Goal: Information Seeking & Learning: Learn about a topic

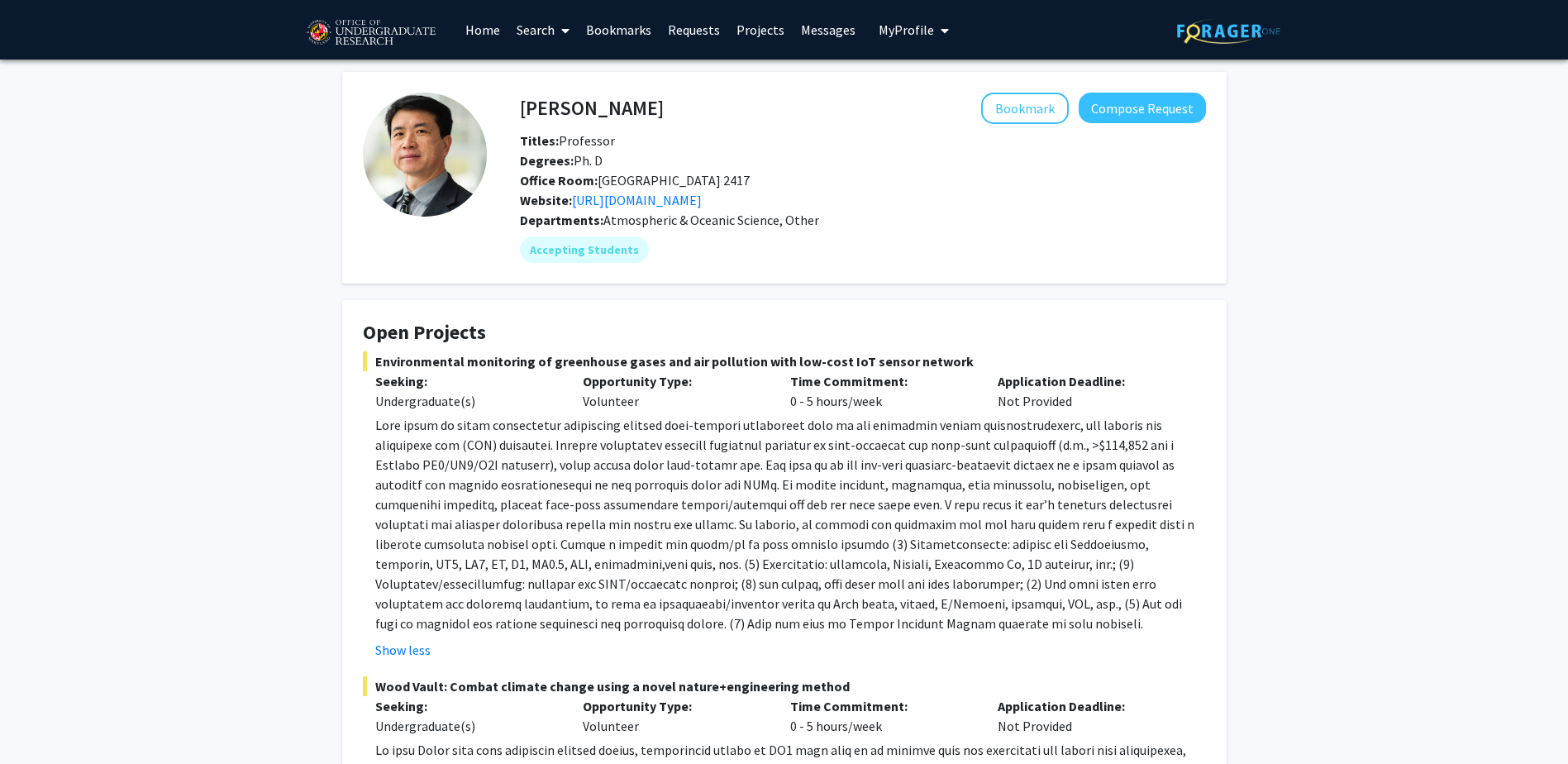
click at [959, 437] on p at bounding box center [790, 523] width 830 height 218
click at [702, 205] on link "[URL][DOMAIN_NAME]" at bounding box center [637, 200] width 129 height 17
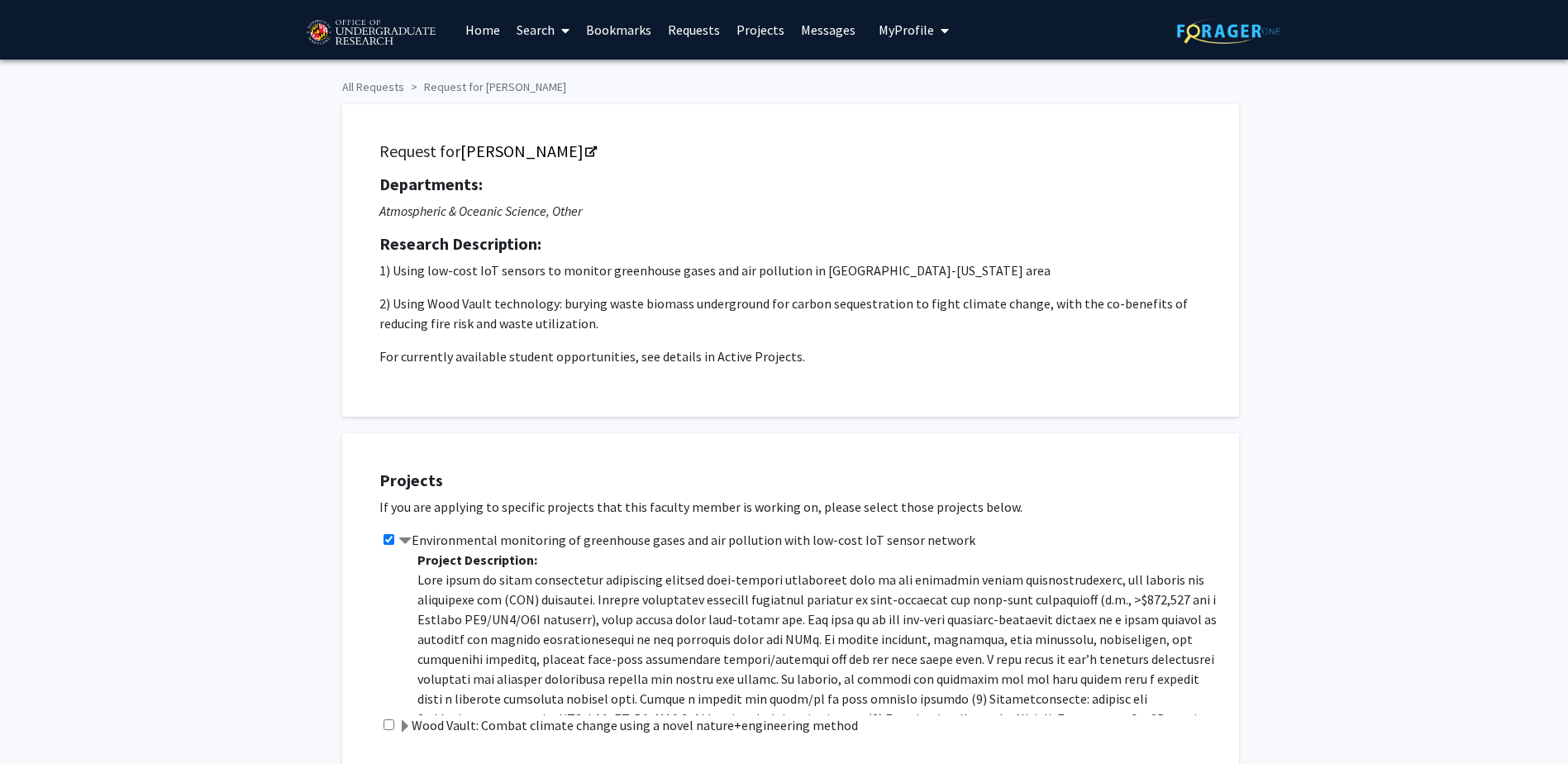
scroll to position [96, 0]
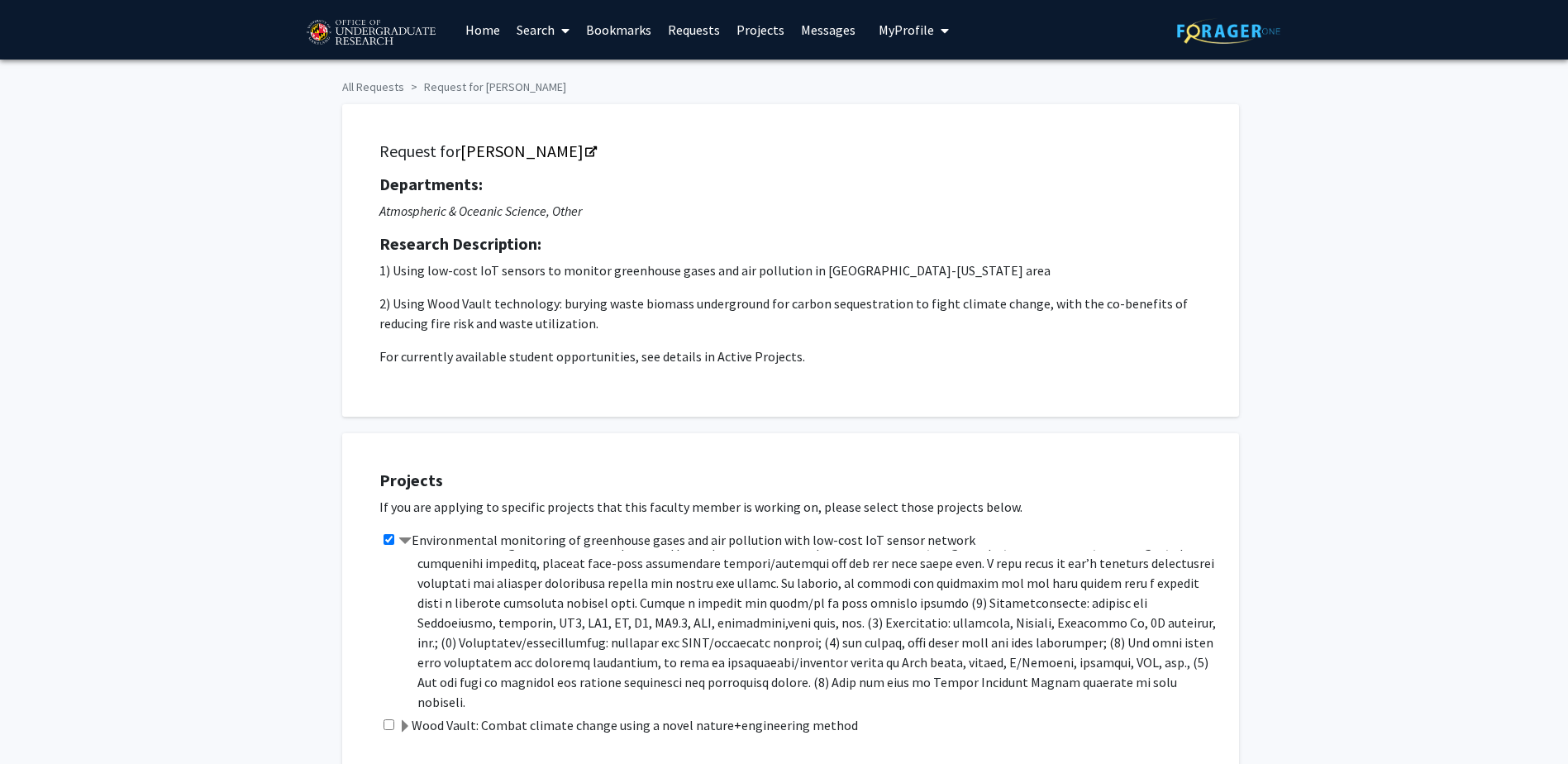
click at [609, 29] on link "Bookmarks" at bounding box center [619, 29] width 82 height 58
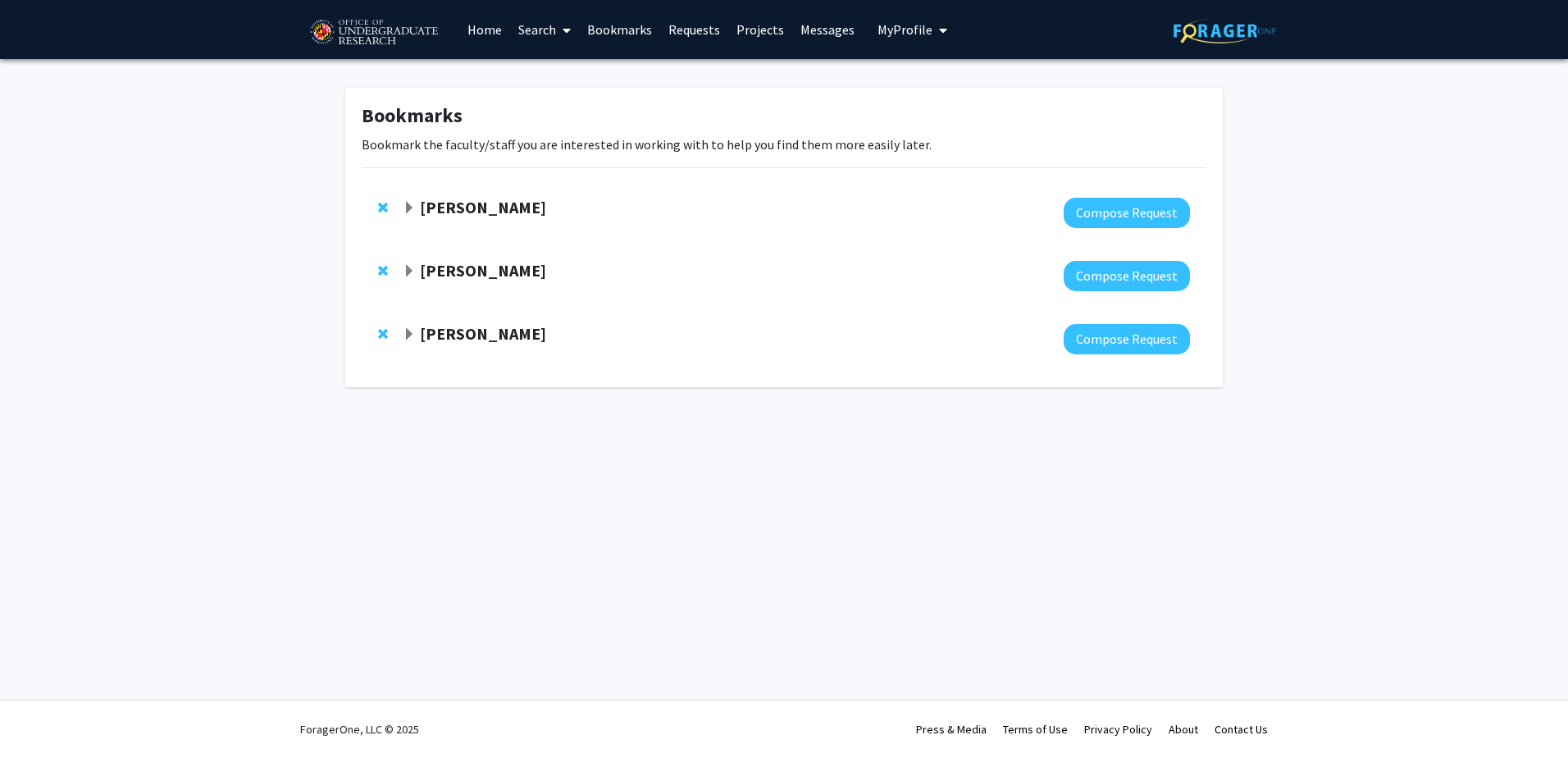
click at [745, 23] on link "Projects" at bounding box center [760, 29] width 64 height 57
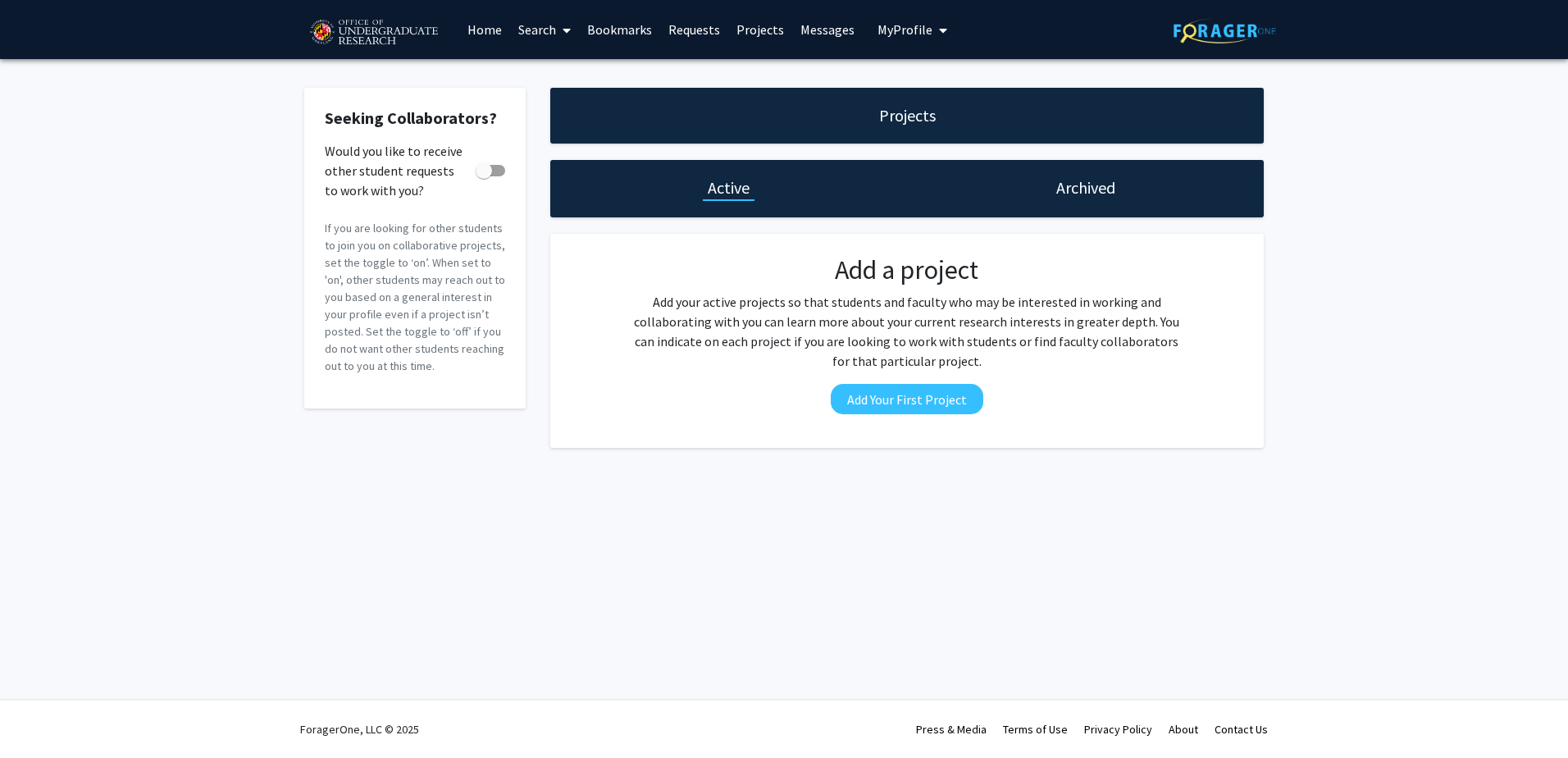
click at [490, 27] on link "Home" at bounding box center [485, 29] width 51 height 57
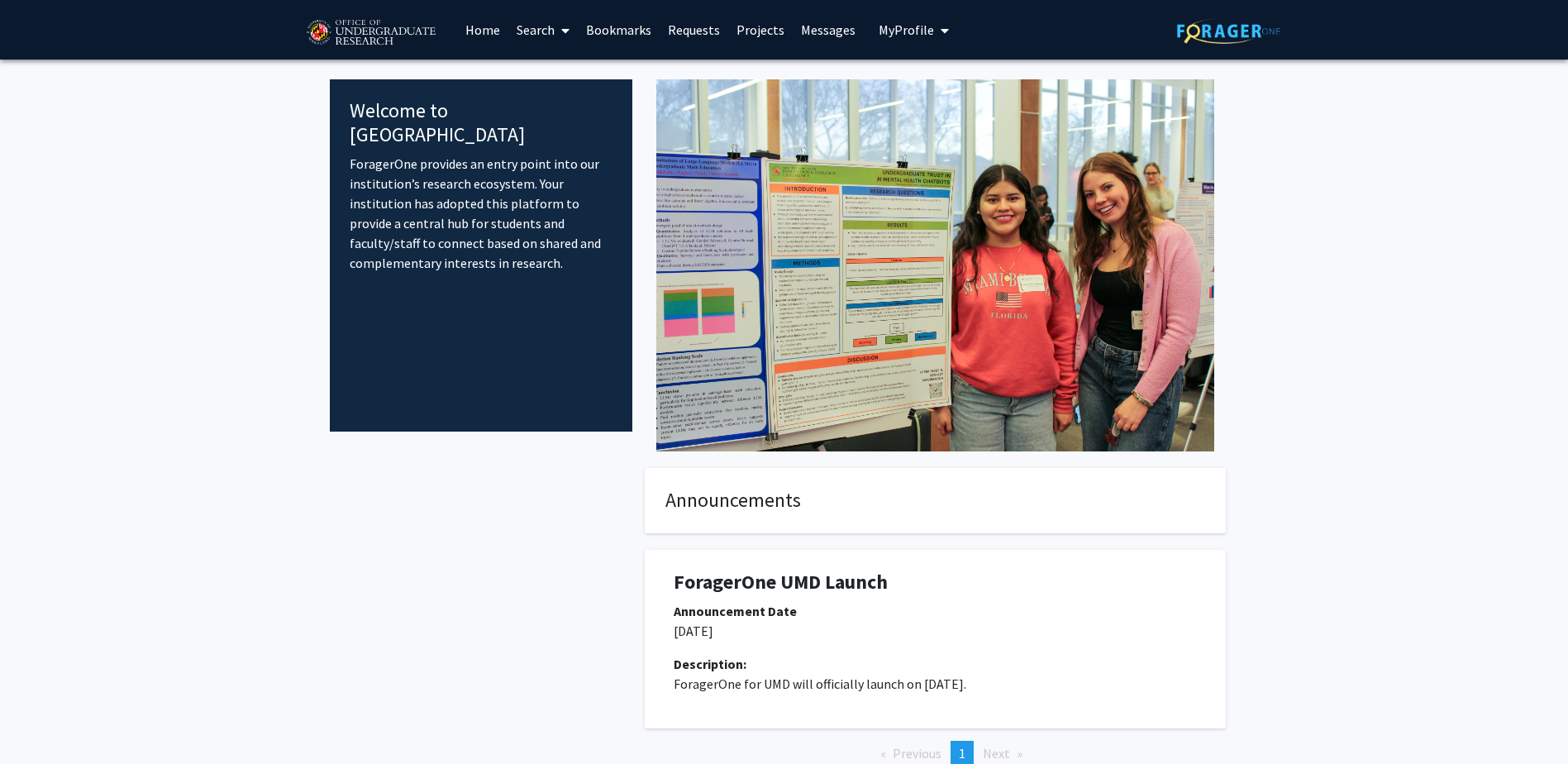
click at [543, 28] on link "Search" at bounding box center [543, 29] width 70 height 58
click at [562, 79] on span "Faculty/Staff" at bounding box center [569, 76] width 122 height 33
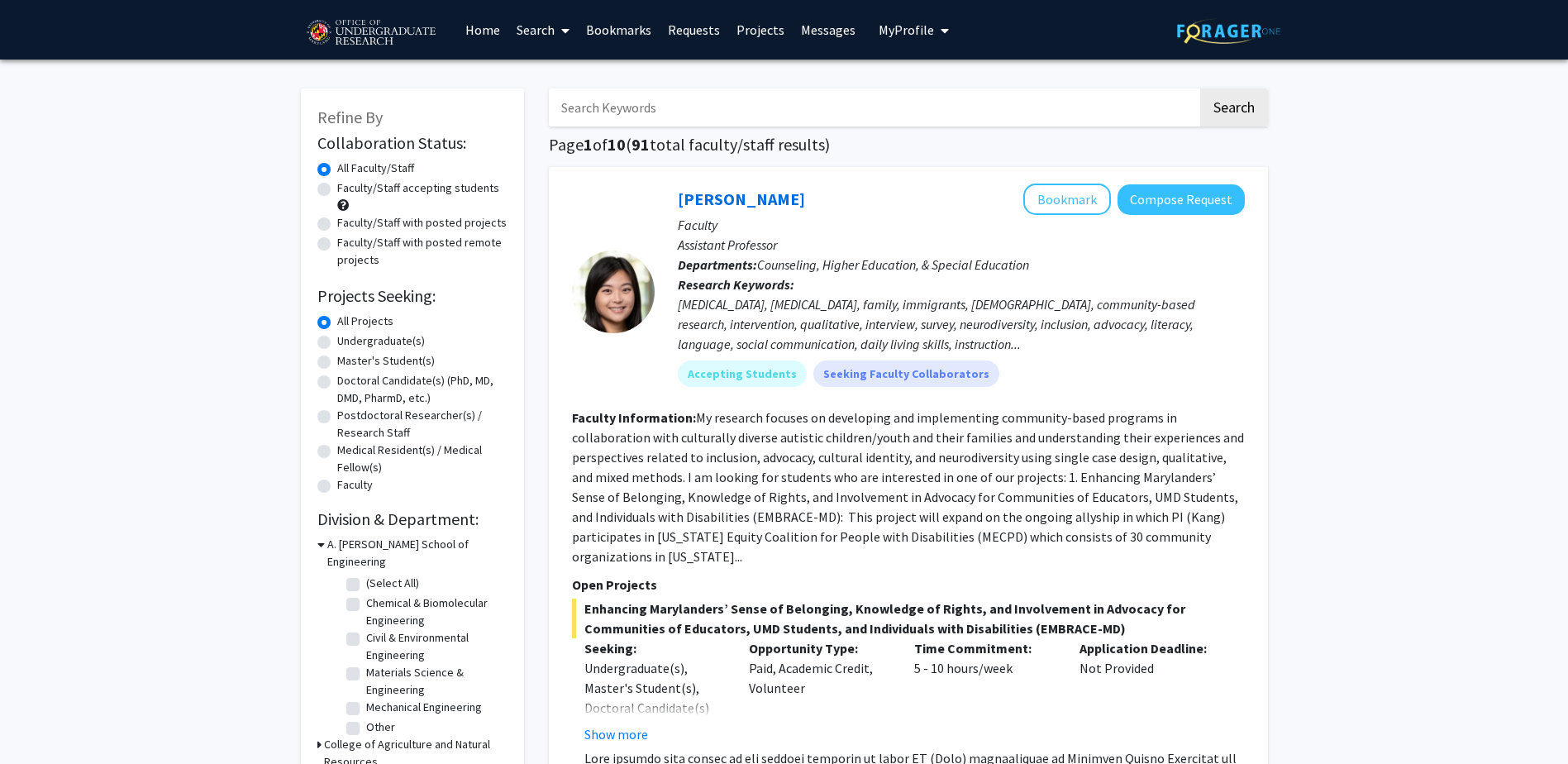
click at [396, 341] on label "Undergraduate(s)" at bounding box center [381, 341] width 88 height 17
click at [348, 341] on input "Undergraduate(s)" at bounding box center [342, 337] width 10 height 10
radio input "true"
click at [366, 574] on label "(Select All)" at bounding box center [393, 583] width 53 height 17
click at [366, 574] on input "(Select All)" at bounding box center [371, 579] width 10 height 10
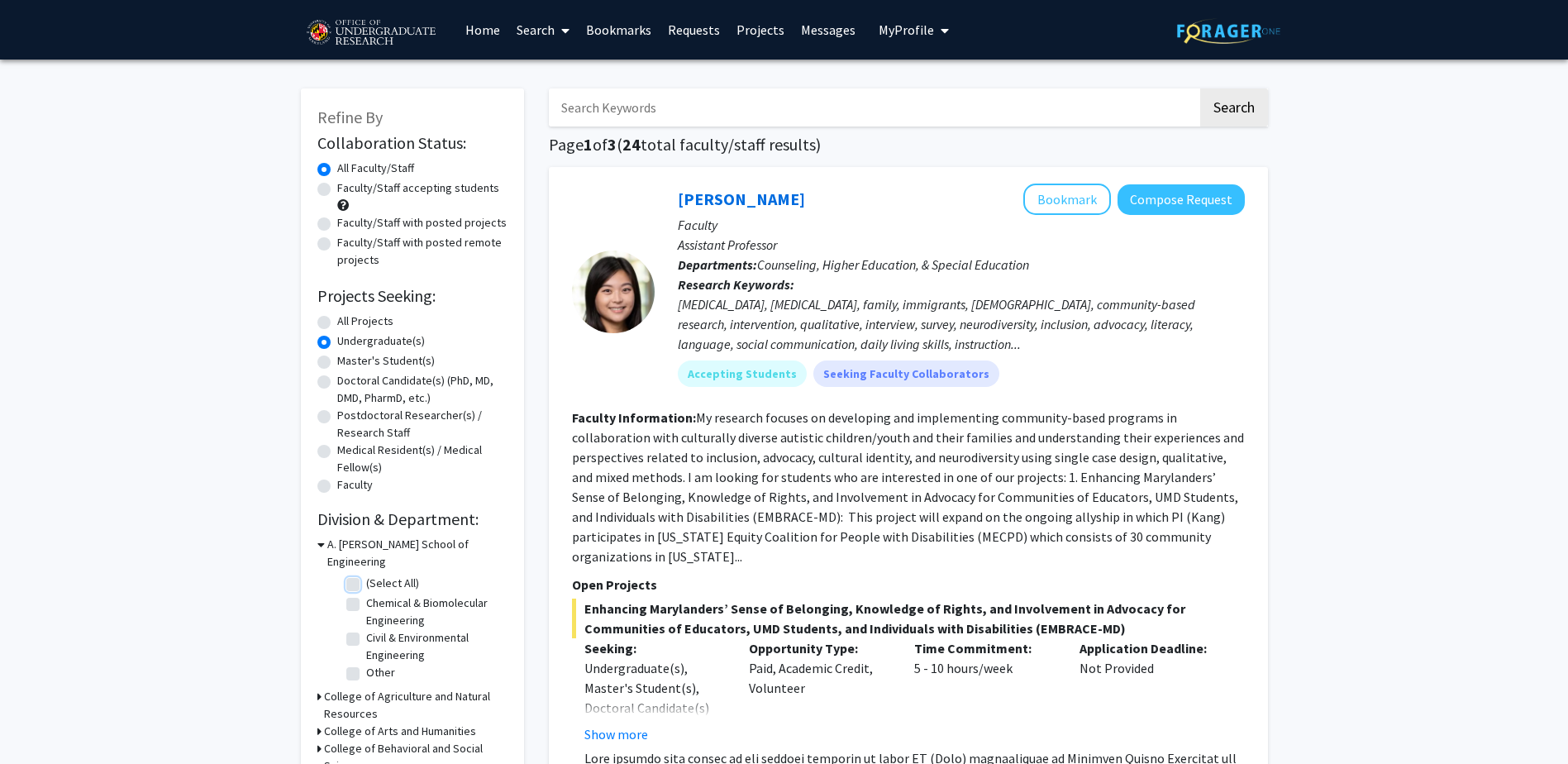
checkbox input "true"
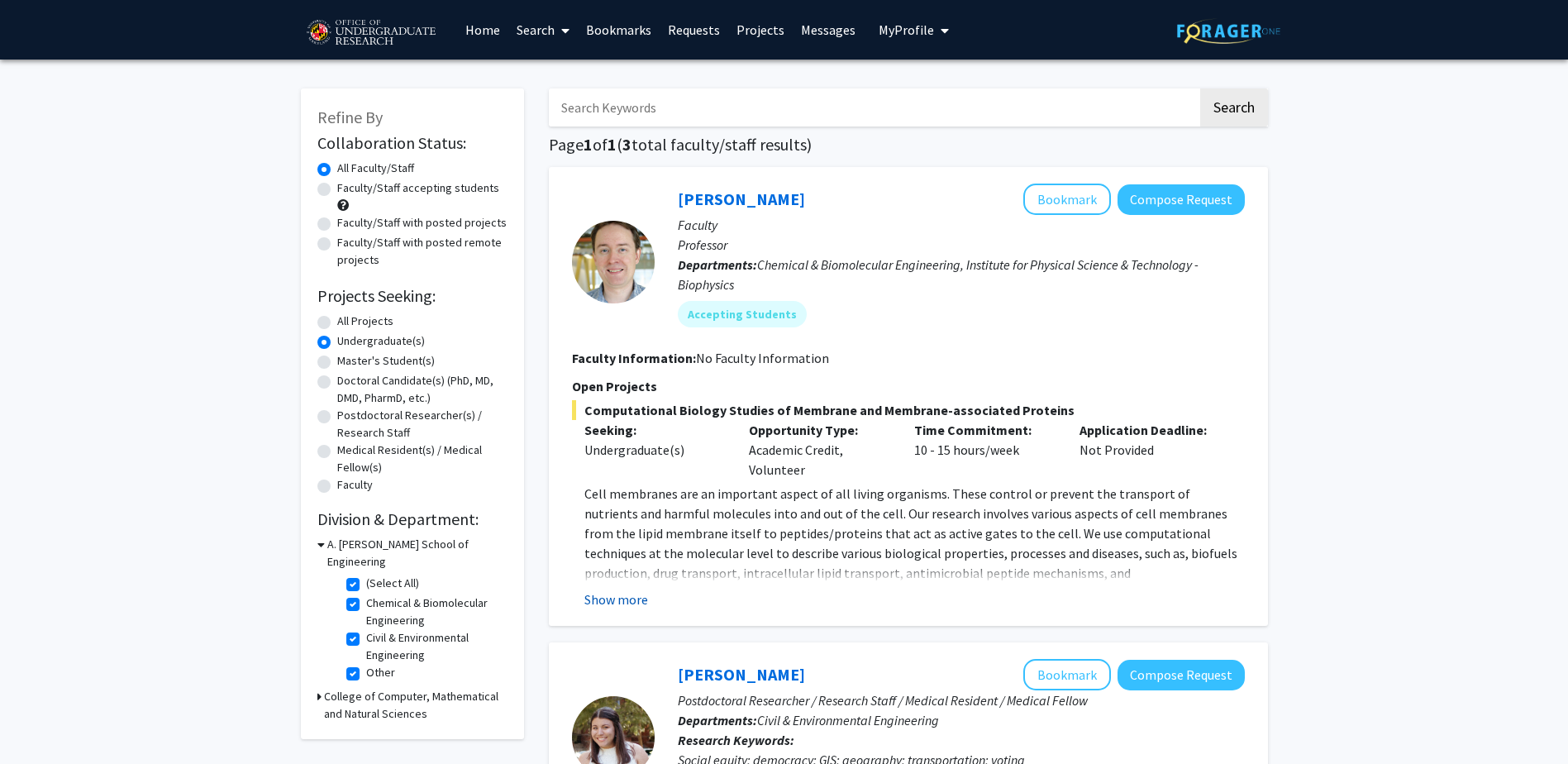
click at [604, 601] on button "Show more" at bounding box center [616, 599] width 63 height 20
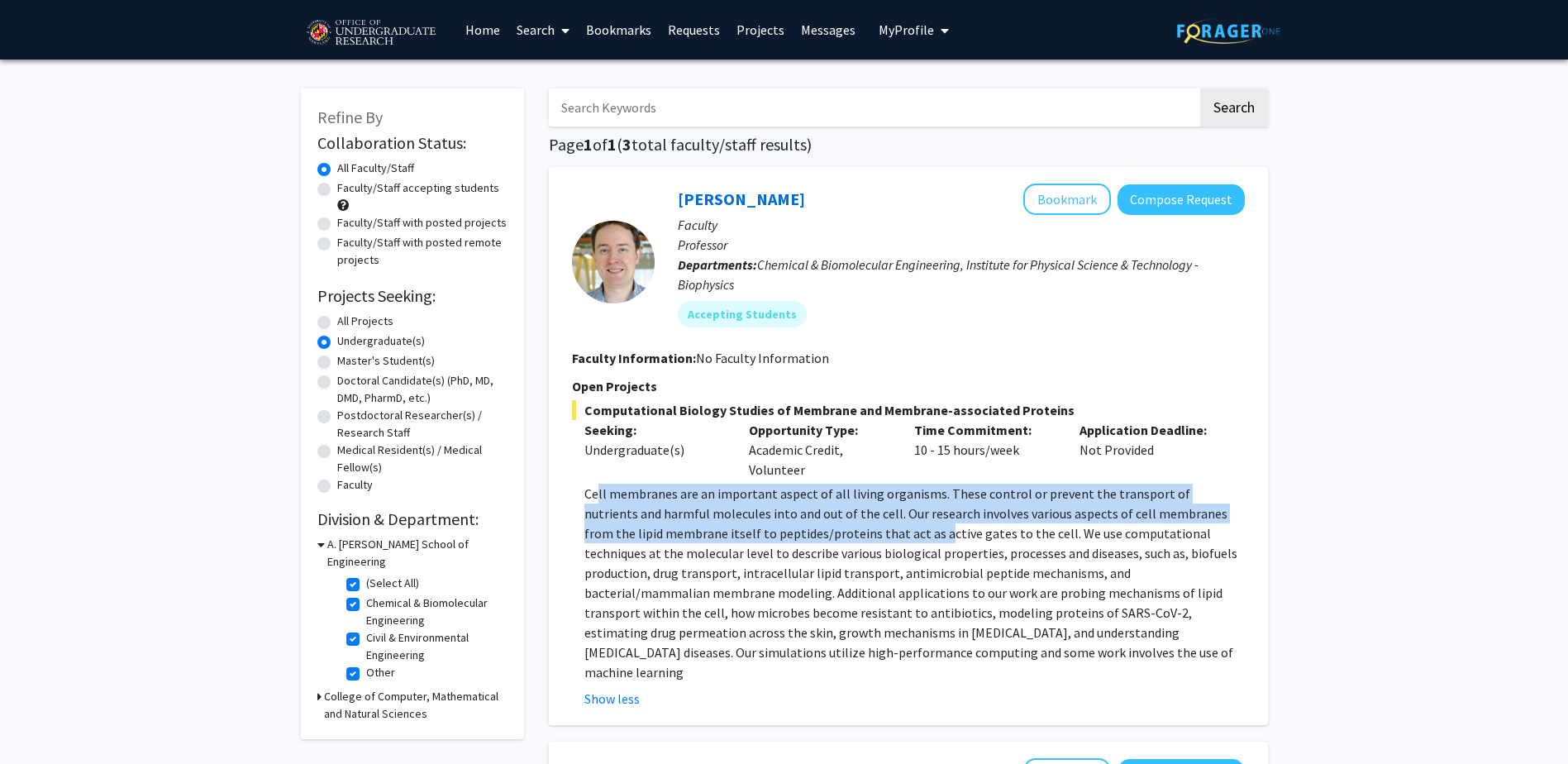
drag, startPoint x: 599, startPoint y: 487, endPoint x: 867, endPoint y: 527, distance: 271.0
click at [867, 527] on p "Cell membranes are an important aspect of all living organisms. These control o…" at bounding box center [914, 583] width 660 height 198
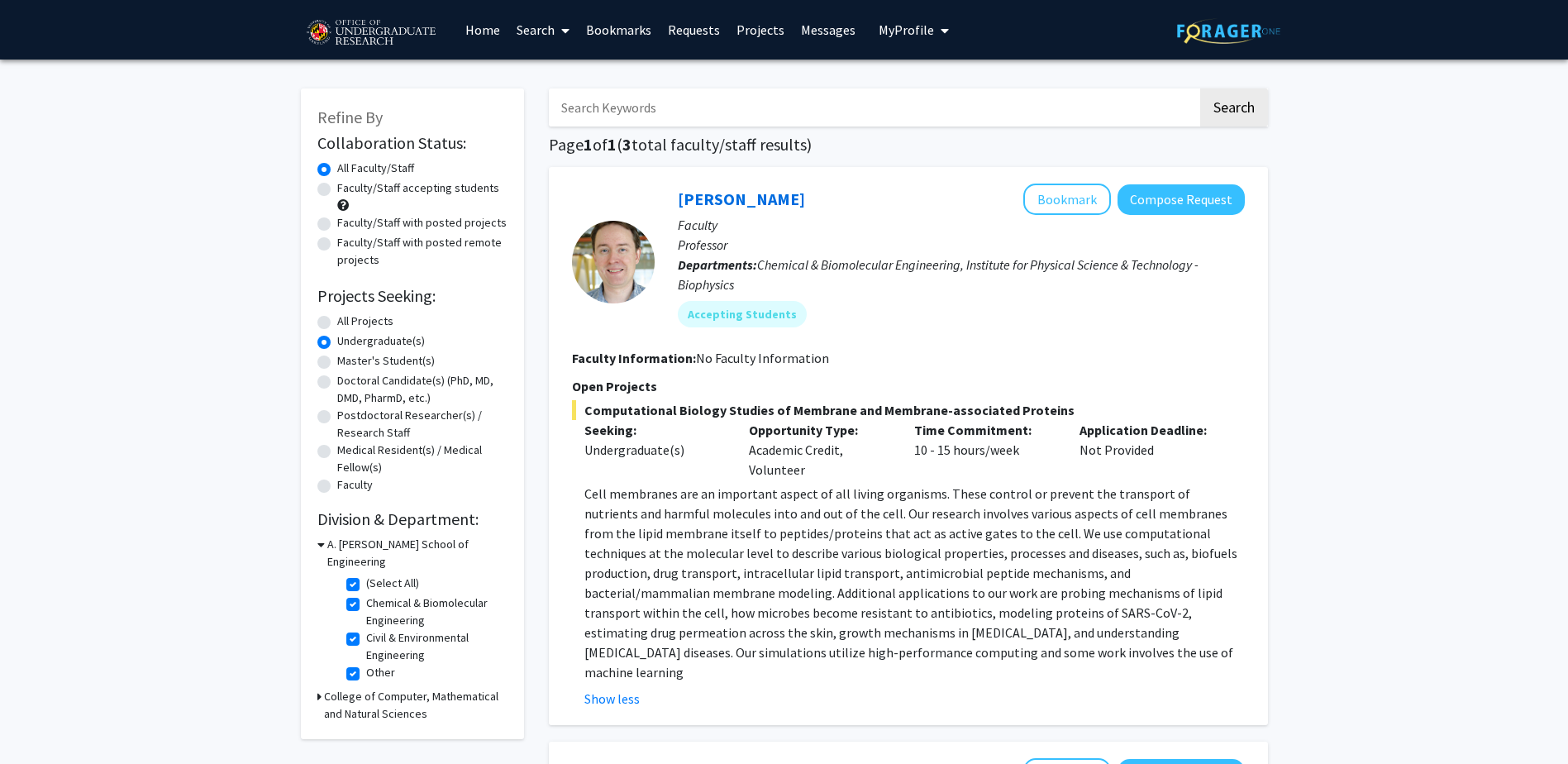
drag, startPoint x: 867, startPoint y: 527, endPoint x: 838, endPoint y: 562, distance: 45.5
click at [838, 562] on p "Cell membranes are an important aspect of all living organisms. These control o…" at bounding box center [914, 583] width 660 height 198
drag, startPoint x: 816, startPoint y: 518, endPoint x: 830, endPoint y: 518, distance: 14.0
click at [830, 518] on p "Cell membranes are an important aspect of all living organisms. These control o…" at bounding box center [914, 583] width 660 height 198
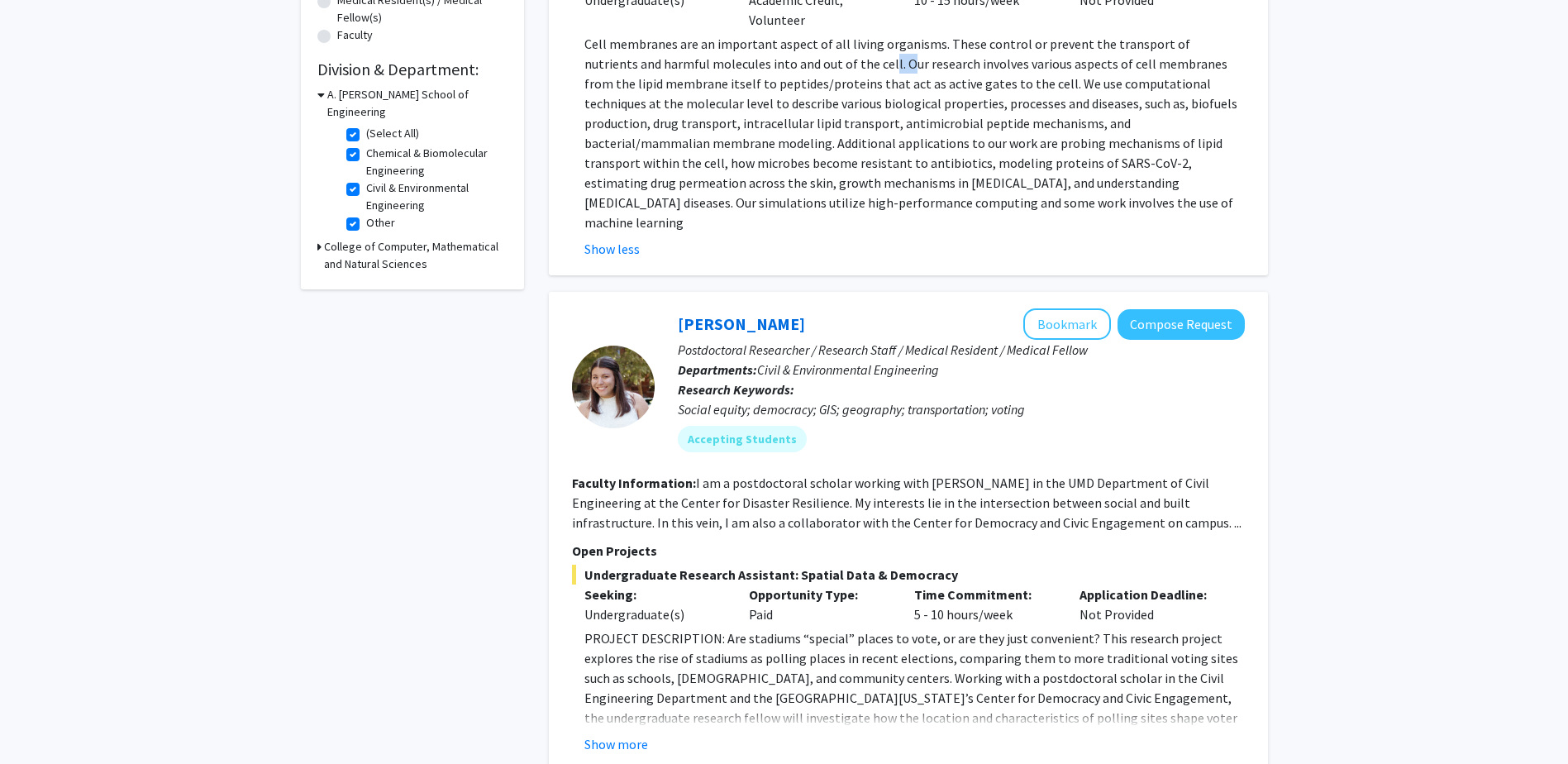
scroll to position [496, 0]
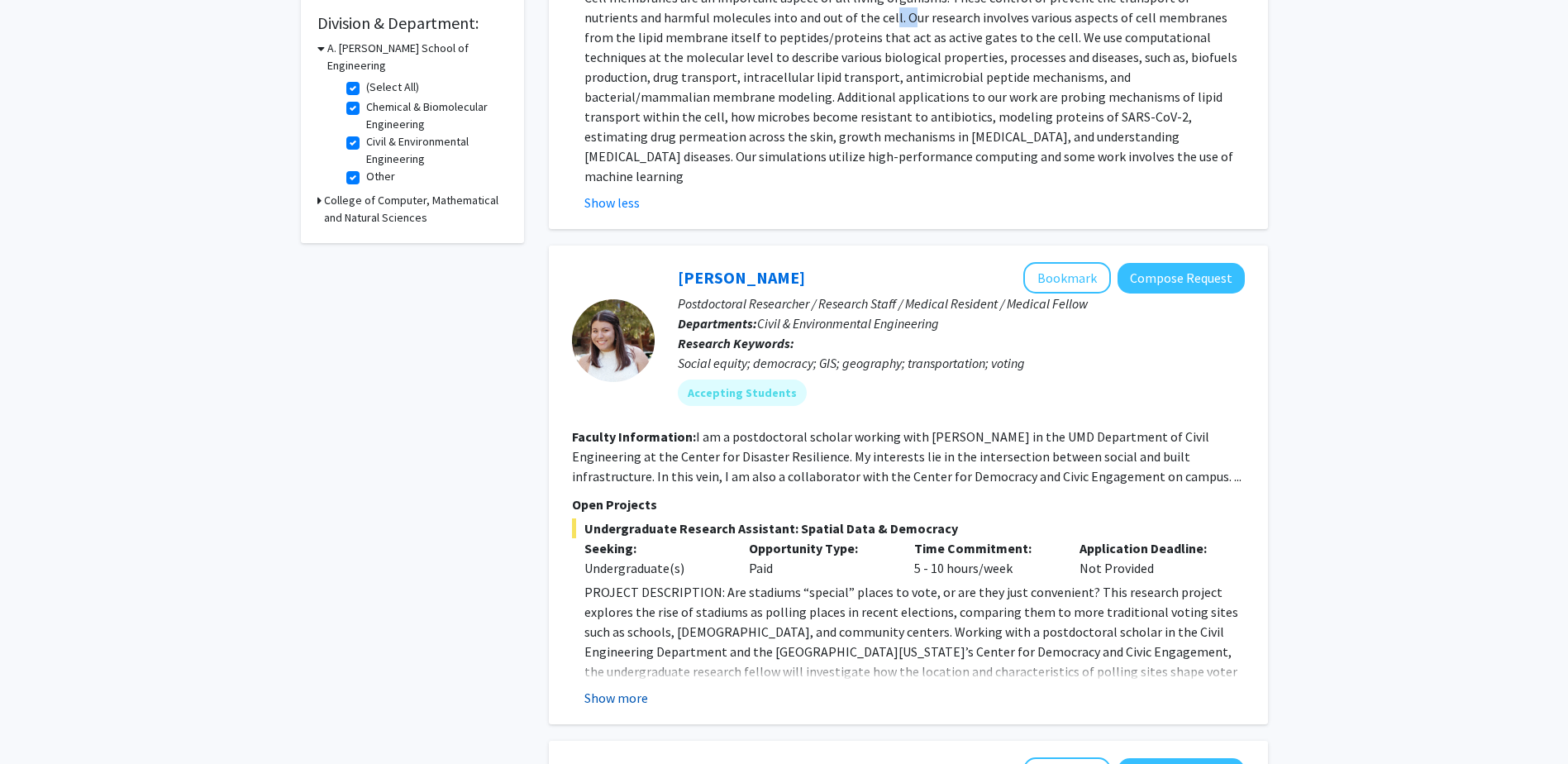
click at [613, 688] on button "Show more" at bounding box center [616, 697] width 63 height 20
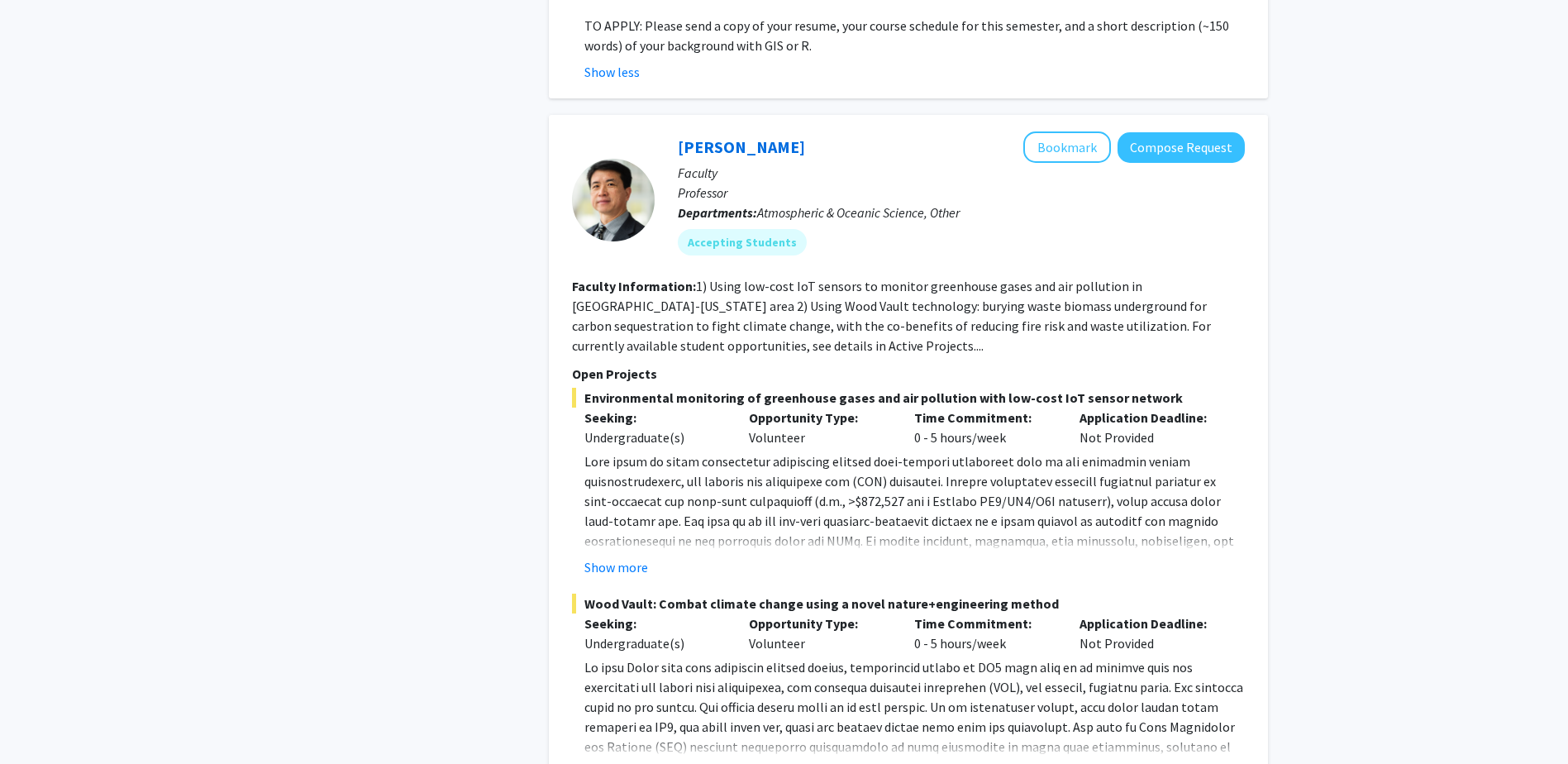
scroll to position [1487, 0]
